Goal: Task Accomplishment & Management: Use online tool/utility

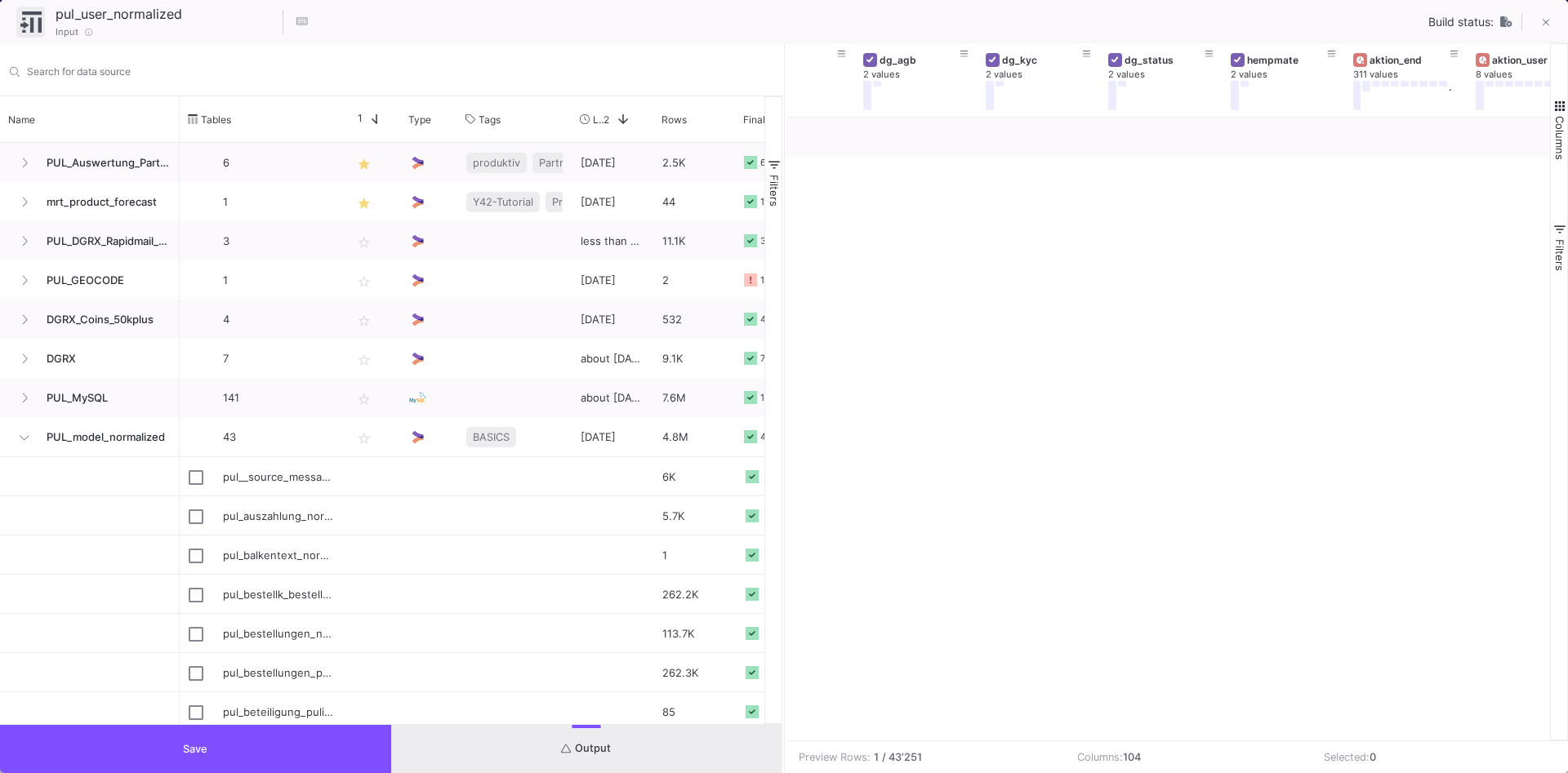
scroll to position [0, 10469]
click at [164, 760] on button "Save" at bounding box center [195, 749] width 392 height 48
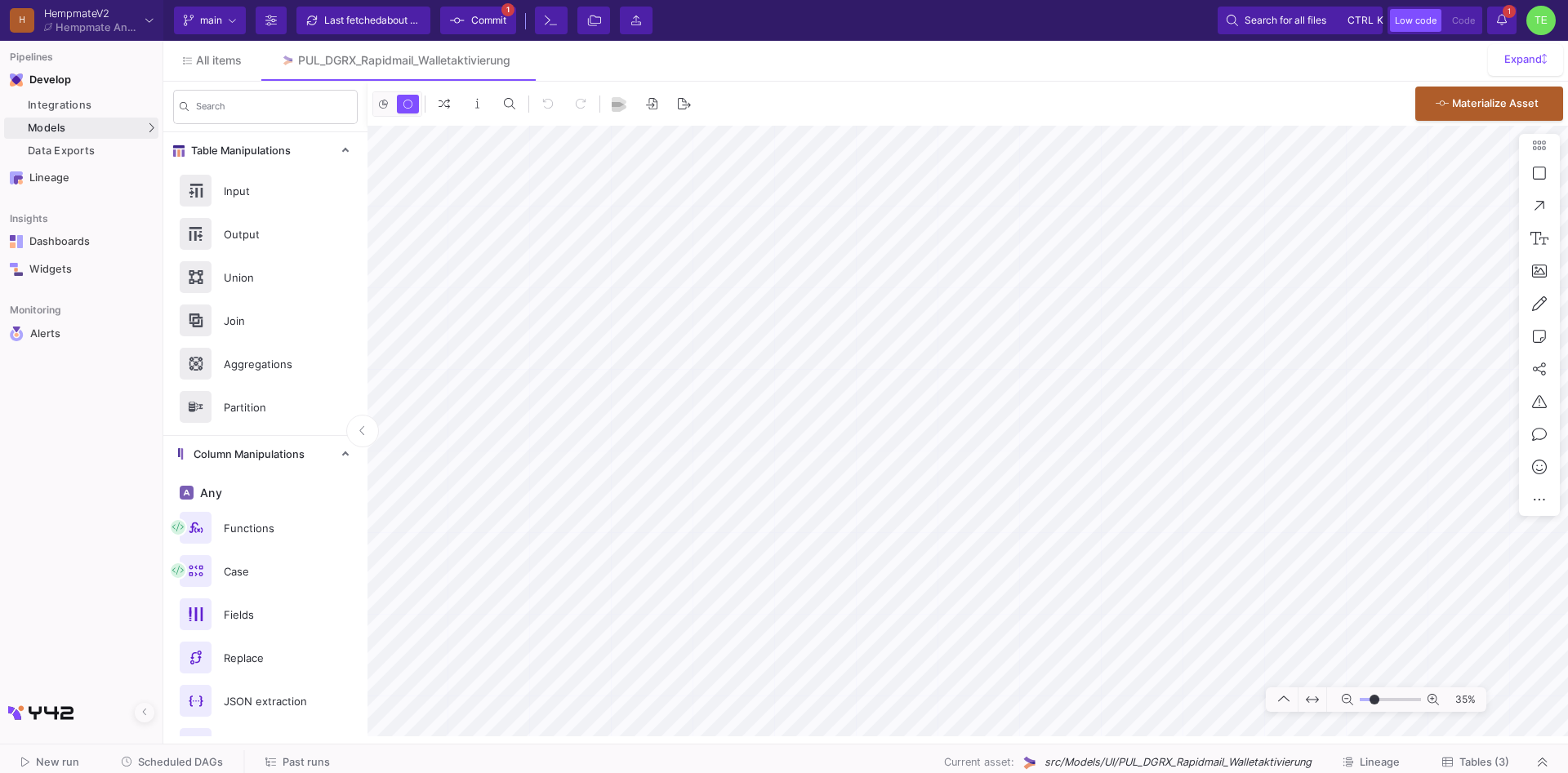
click at [488, 19] on span "Commit" at bounding box center [488, 21] width 35 height 25
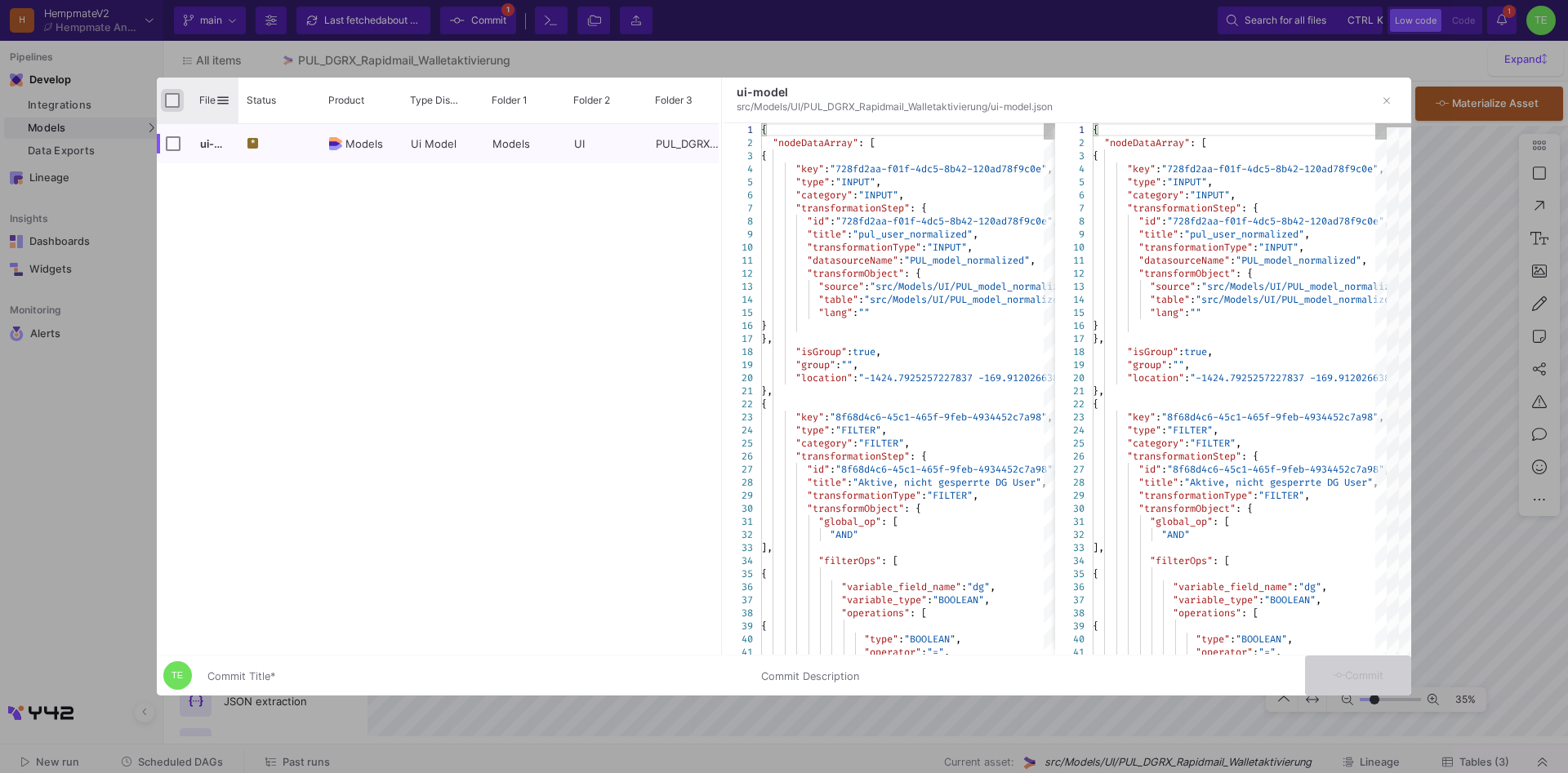
click at [174, 94] on input "Press Space to toggle all rows selection (unchecked)" at bounding box center [172, 100] width 15 height 15
checkbox input "true"
click at [283, 667] on div "Commit Title *" at bounding box center [474, 672] width 534 height 31
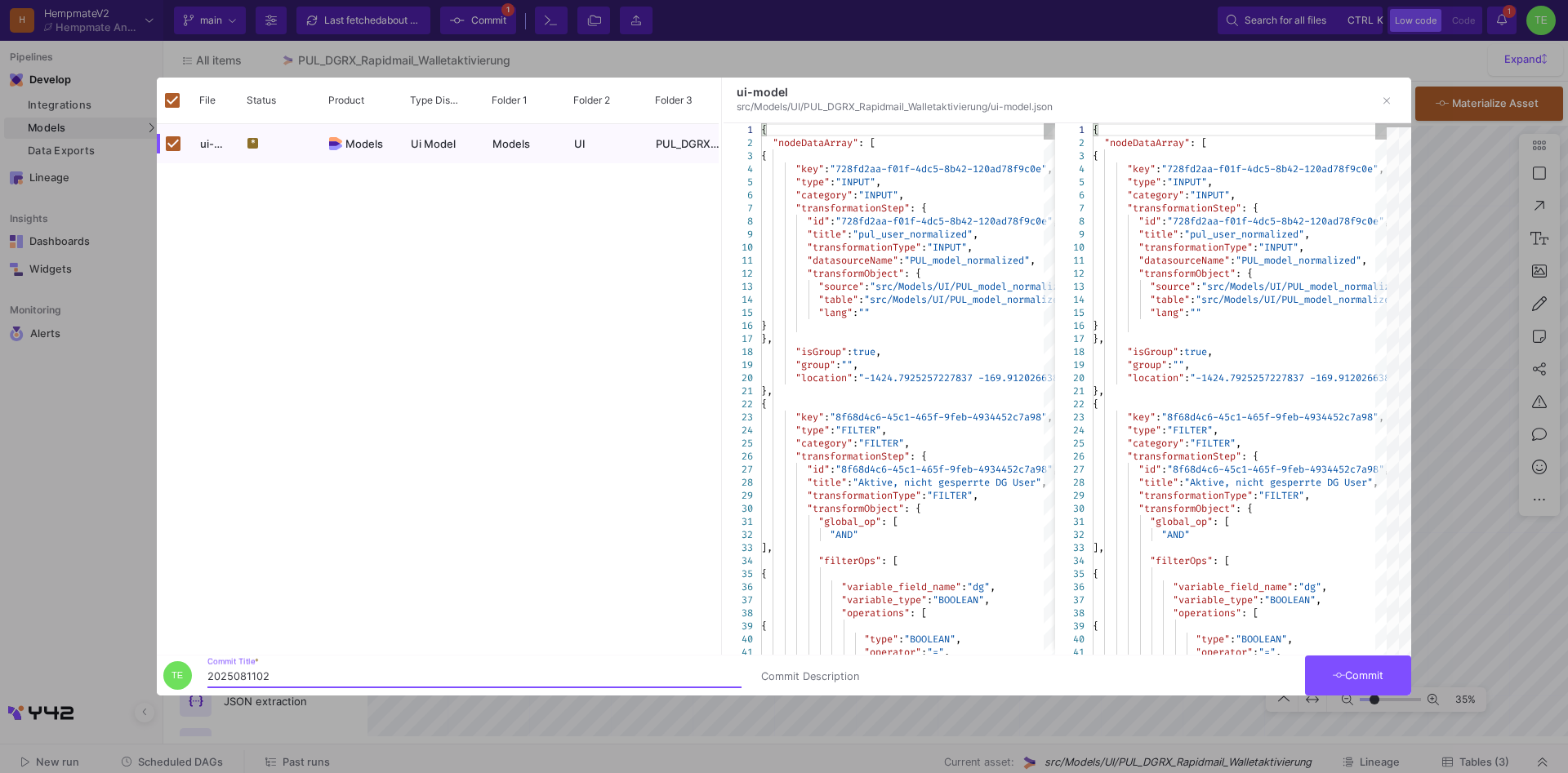
type input "2025081102"
click at [1372, 672] on span "Commit" at bounding box center [1359, 675] width 51 height 12
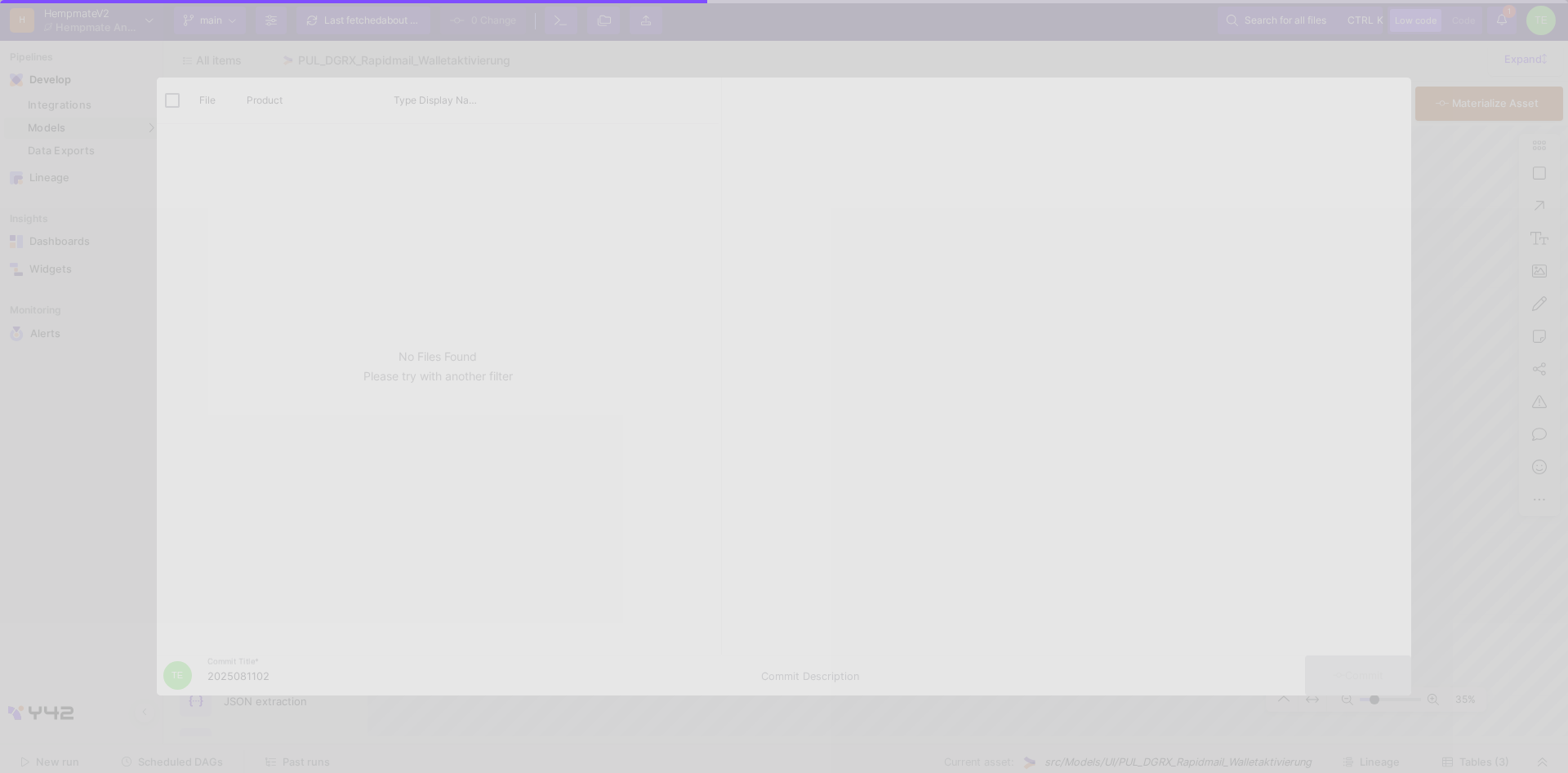
checkbox input "false"
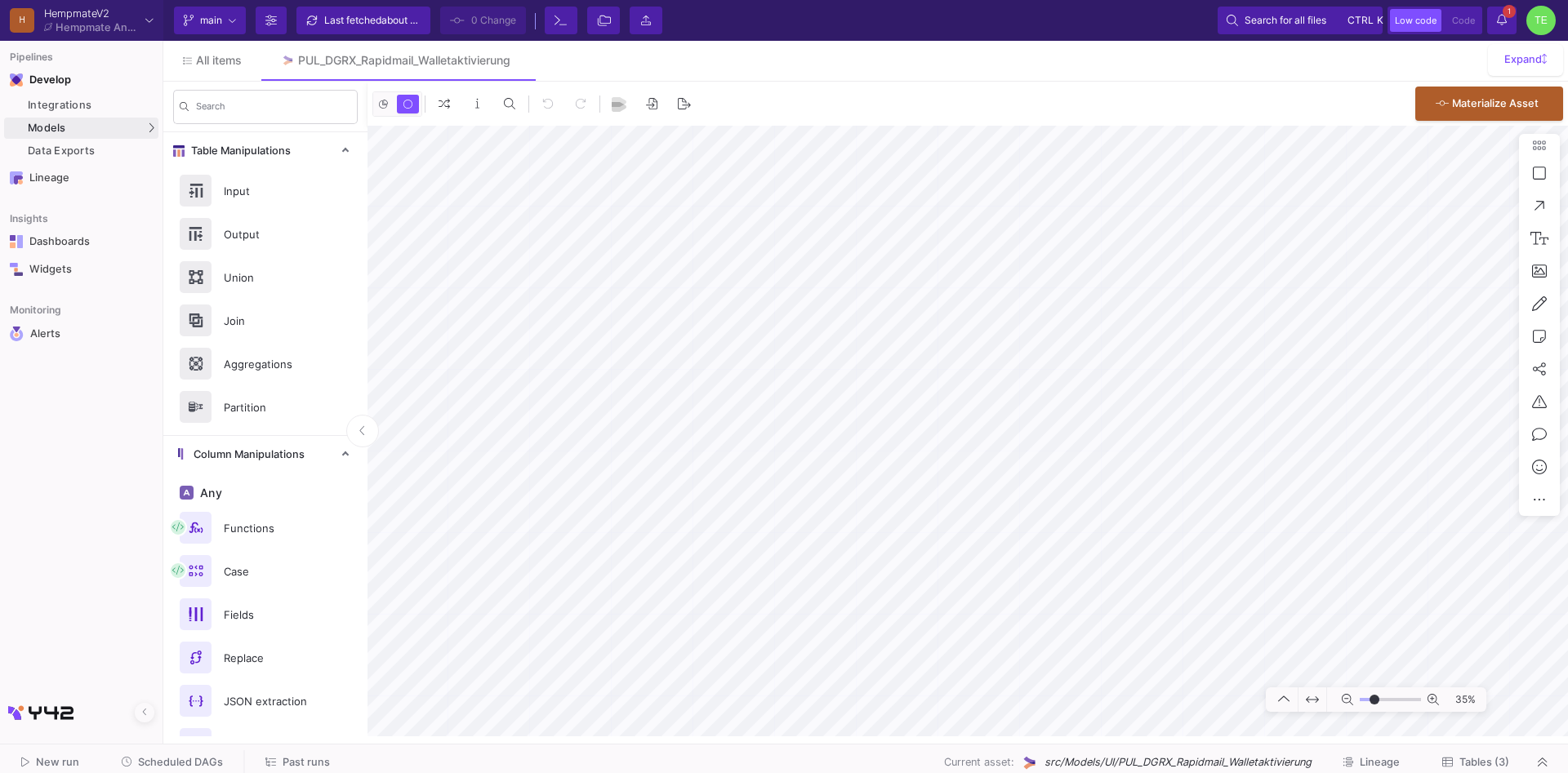
click at [1504, 21] on icon at bounding box center [1503, 20] width 10 height 12
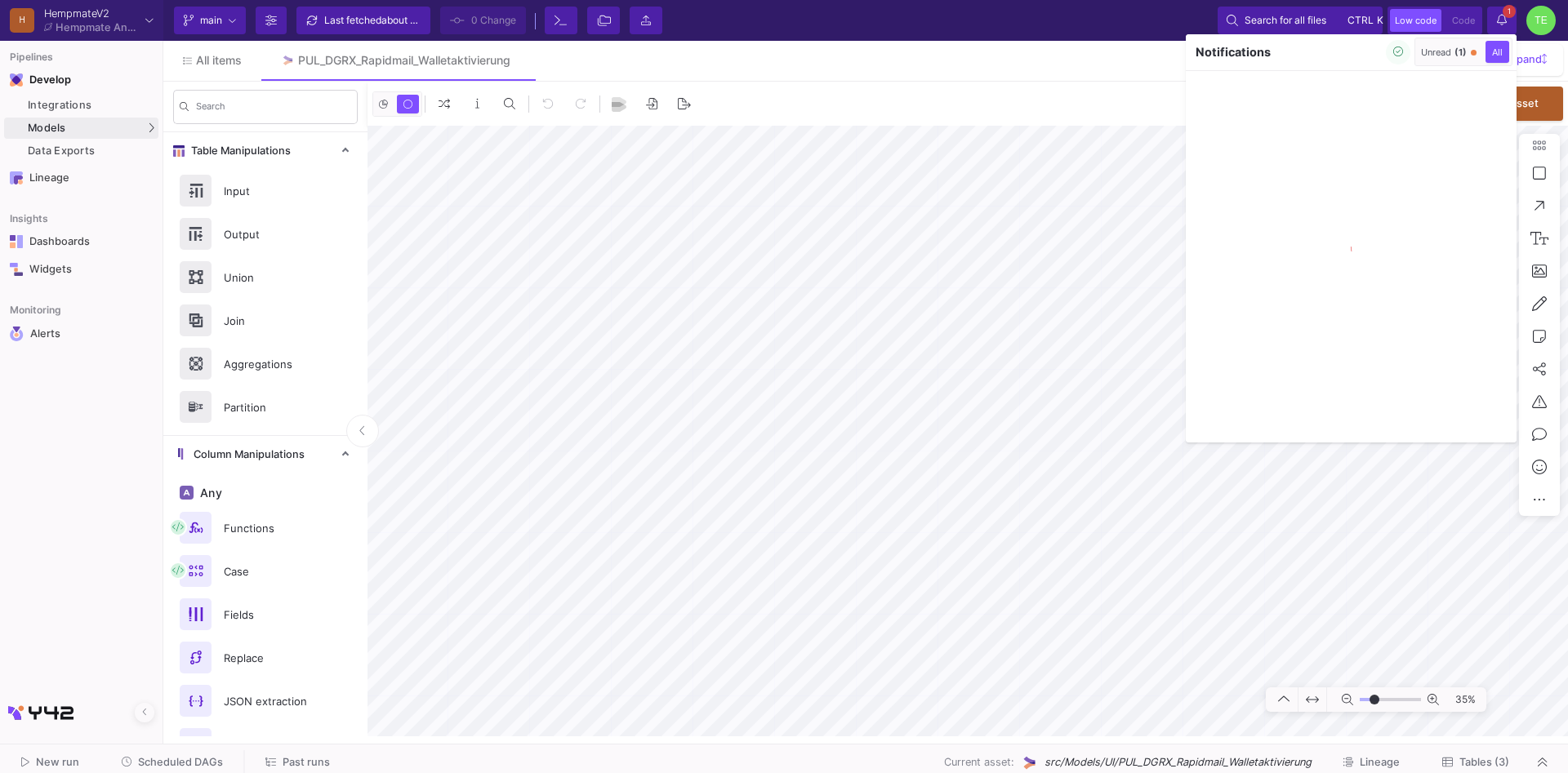
click at [1449, 47] on div "Unread (1)" at bounding box center [1444, 52] width 46 height 12
click at [1396, 54] on icon "button" at bounding box center [1398, 51] width 11 height 11
click at [950, 155] on div at bounding box center [784, 386] width 1568 height 773
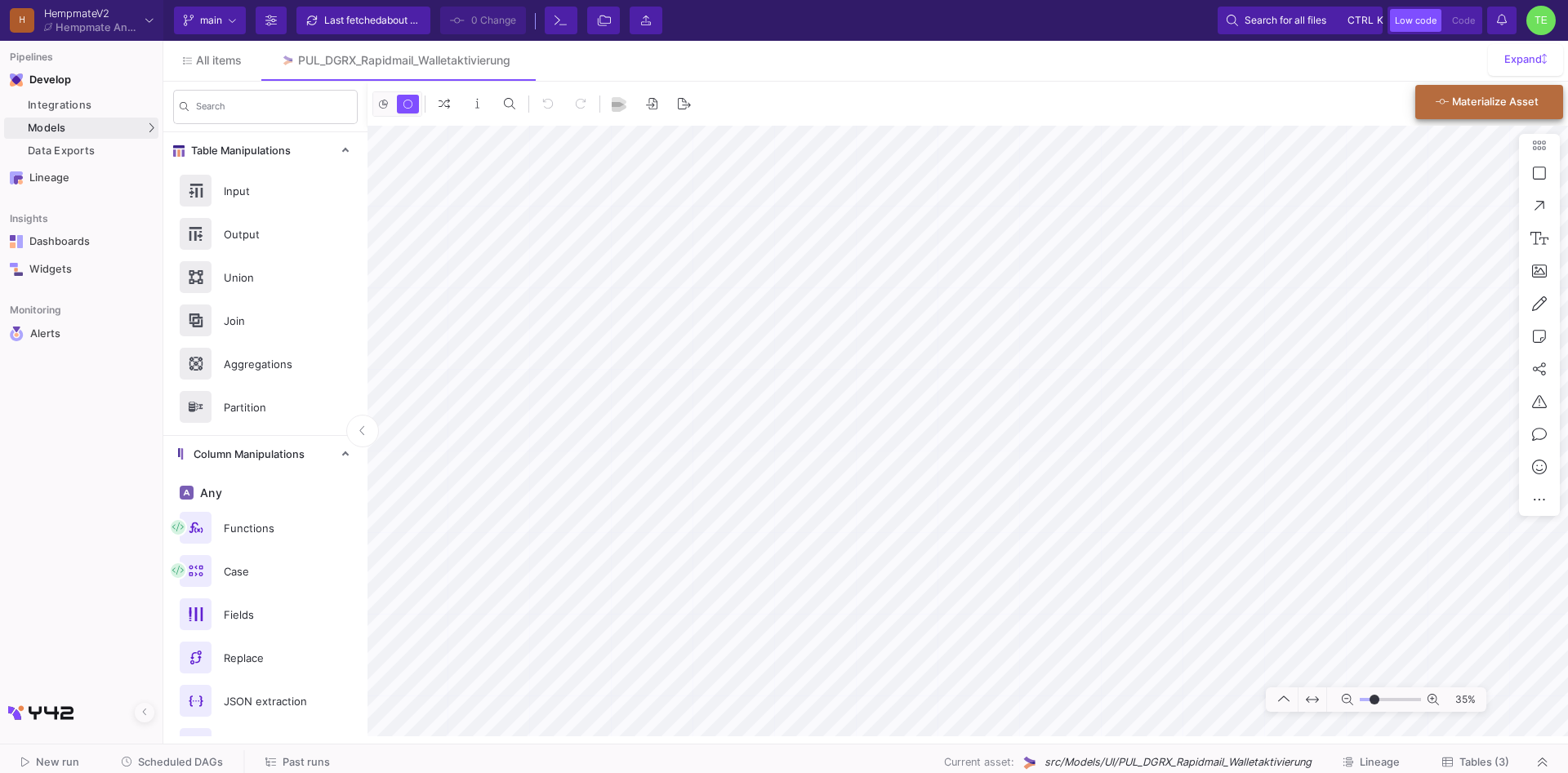
click at [1488, 109] on div "Materialize Asset" at bounding box center [1488, 103] width 103 height 30
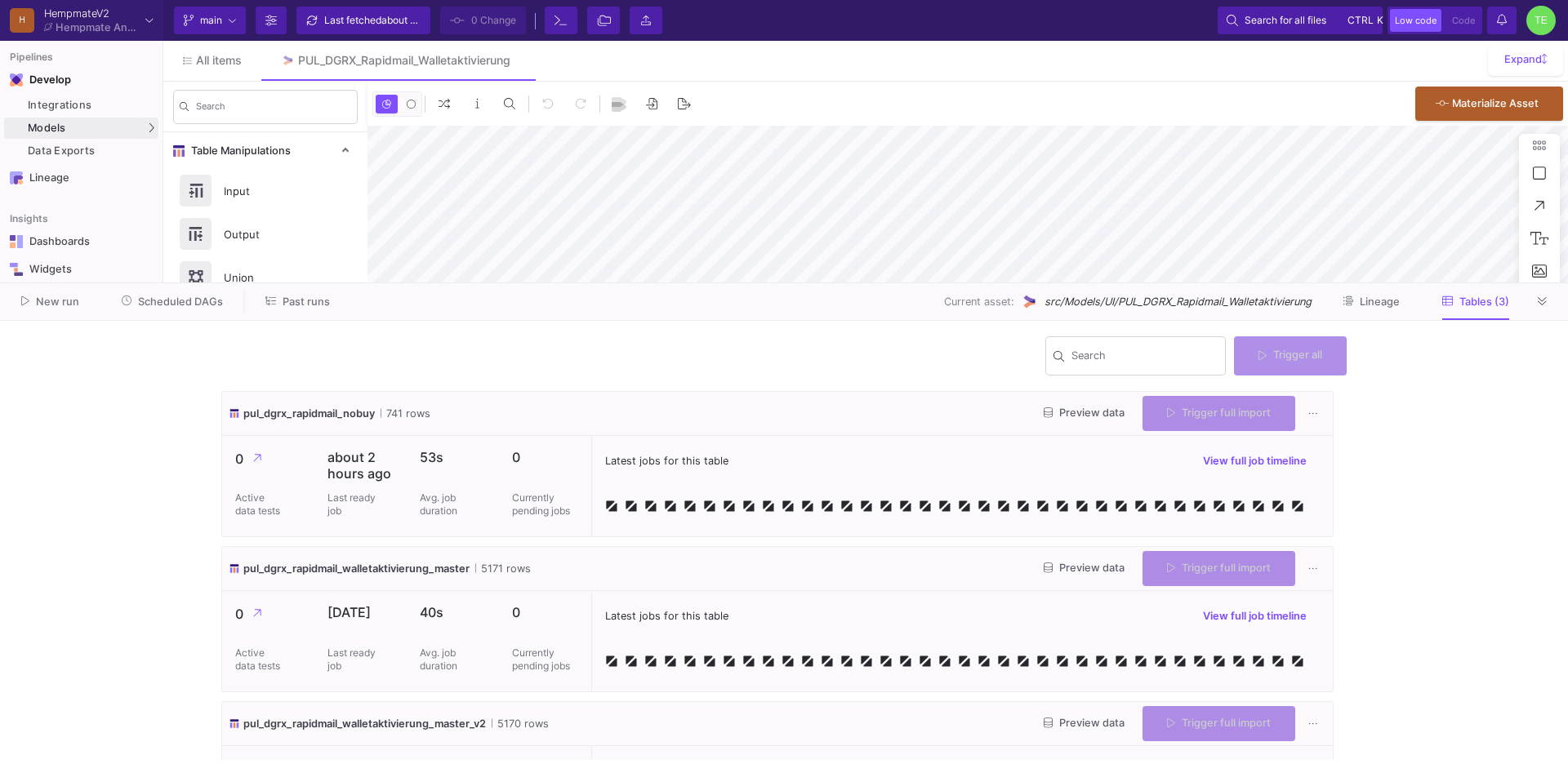
type input "-21"
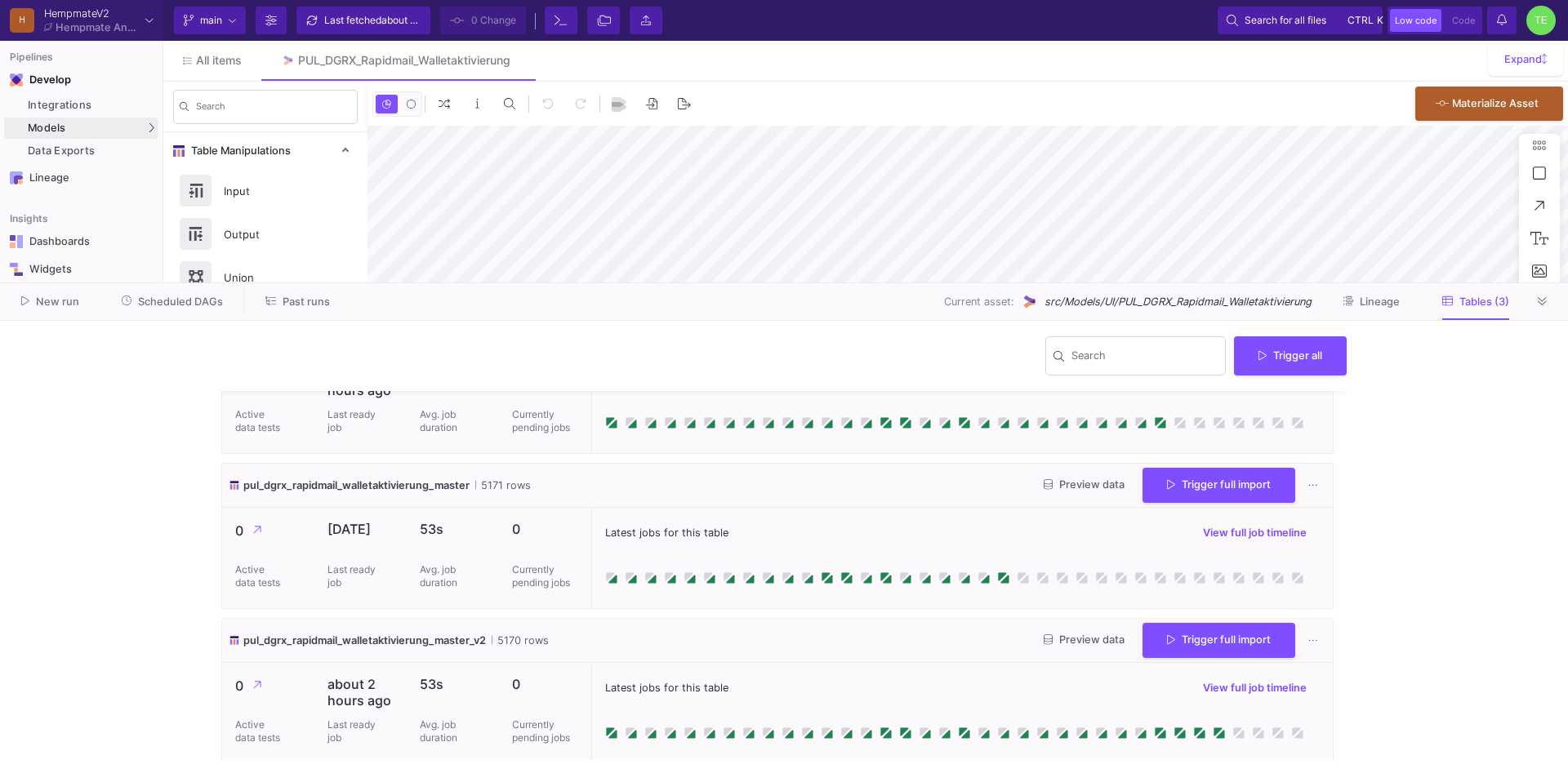
scroll to position [89, 0]
